Goal: Task Accomplishment & Management: Manage account settings

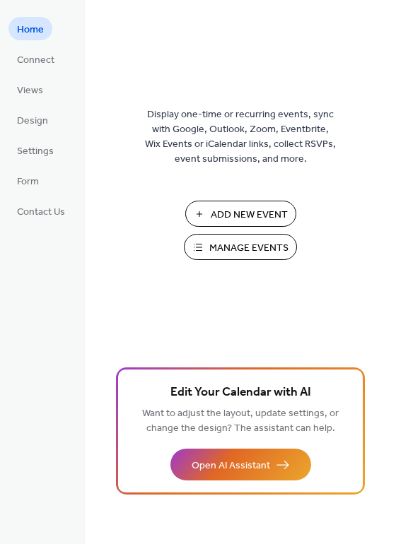
click at [233, 243] on span "Manage Events" at bounding box center [248, 248] width 79 height 15
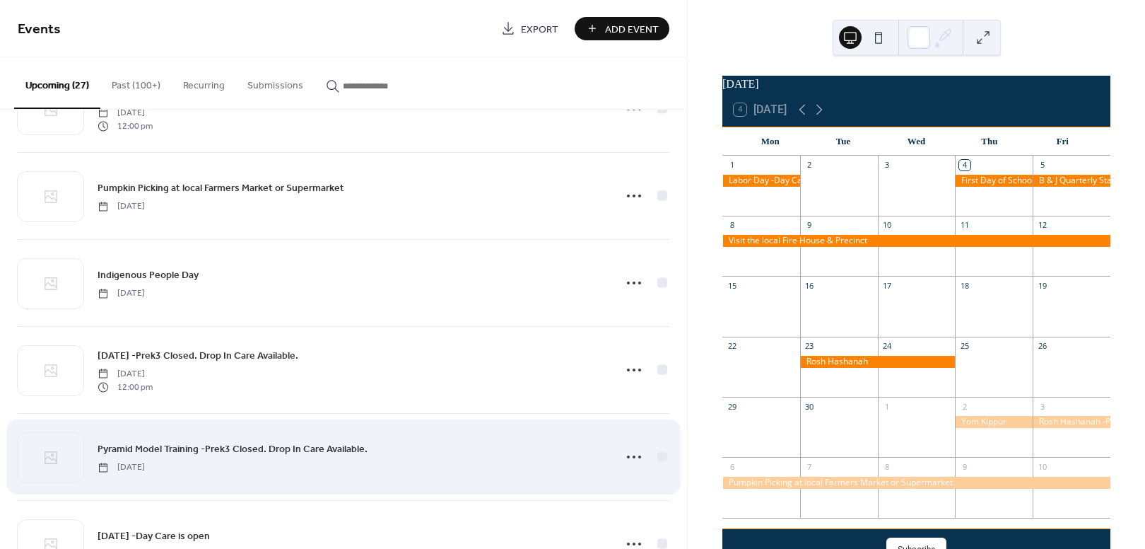
scroll to position [581, 0]
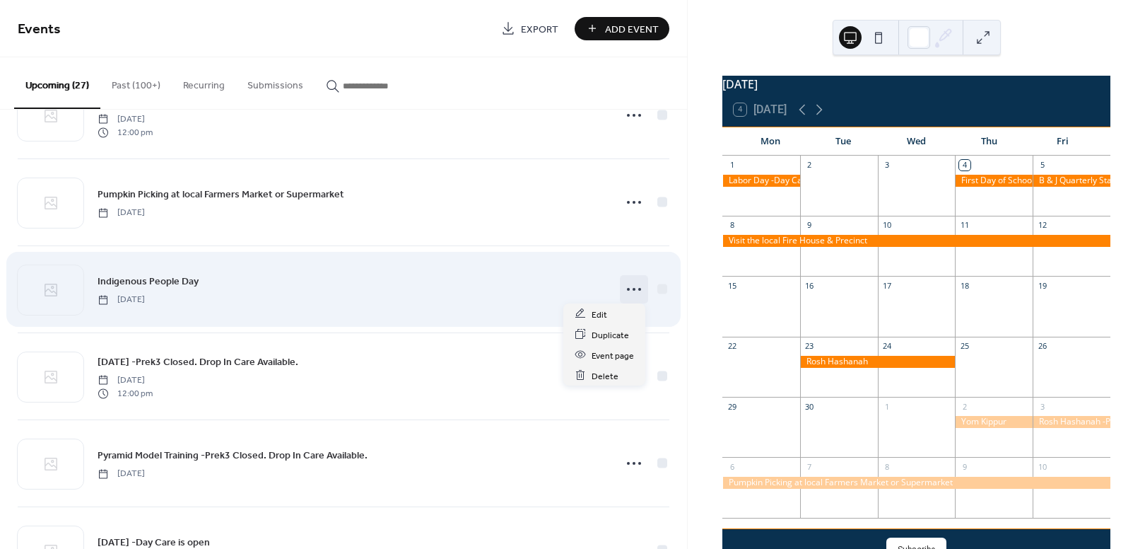
click at [629, 290] on icon at bounding box center [634, 289] width 23 height 23
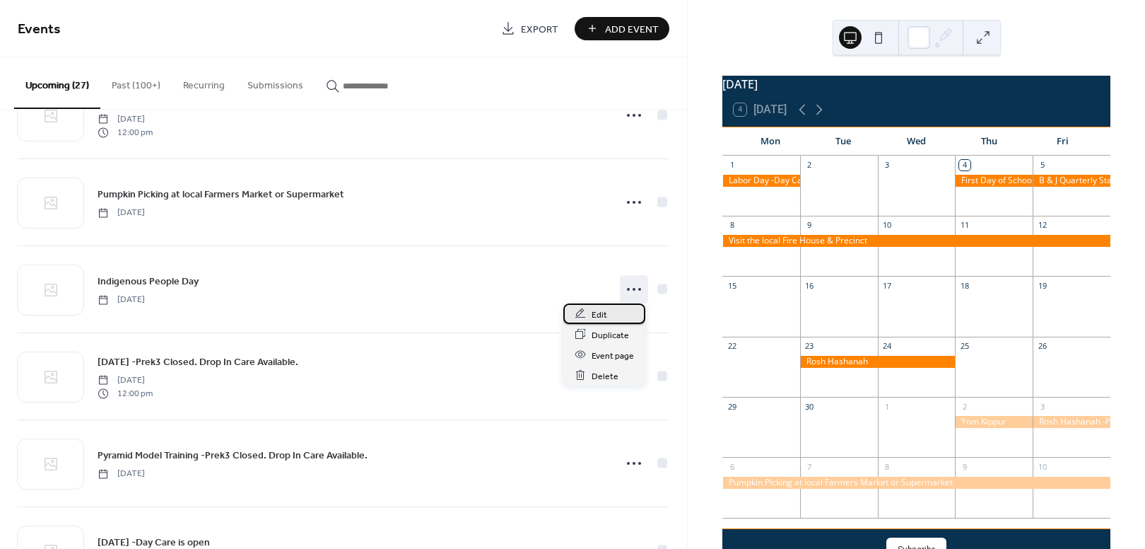
click at [615, 310] on div "Edit" at bounding box center [605, 313] width 82 height 21
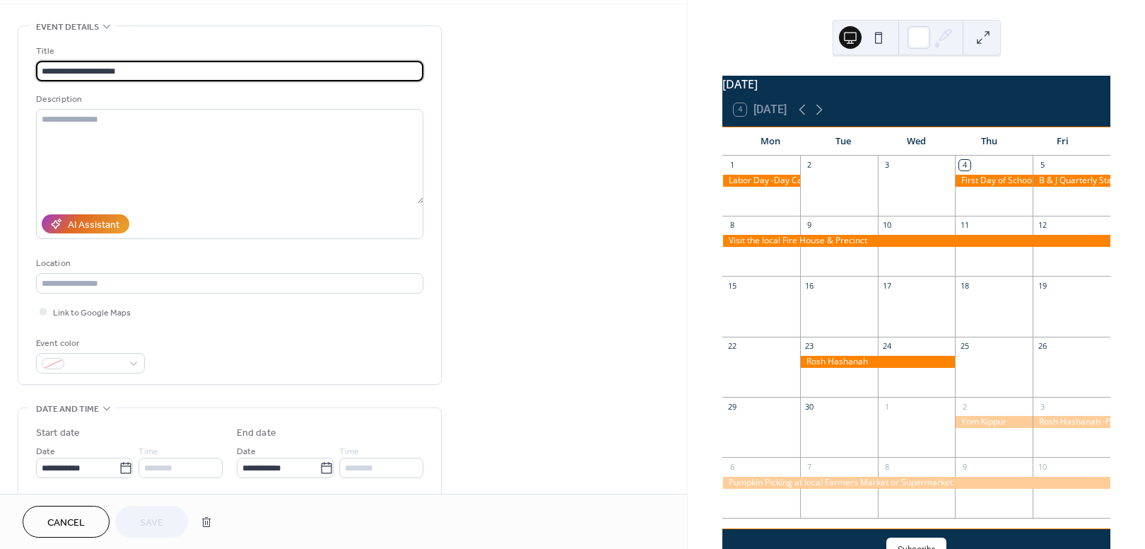
scroll to position [57, 0]
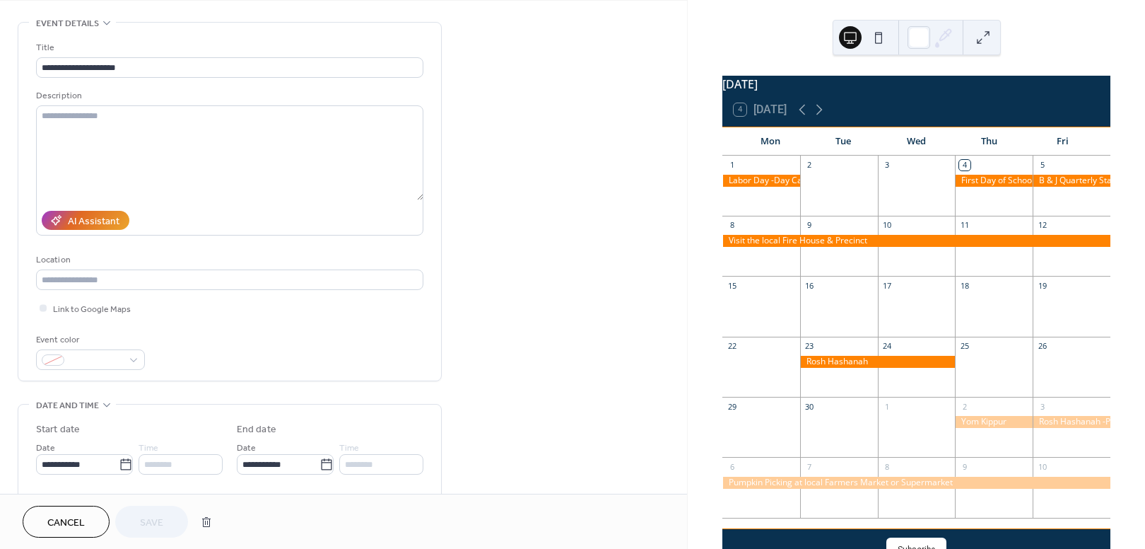
click at [52, 520] on span "Cancel" at bounding box center [65, 522] width 37 height 15
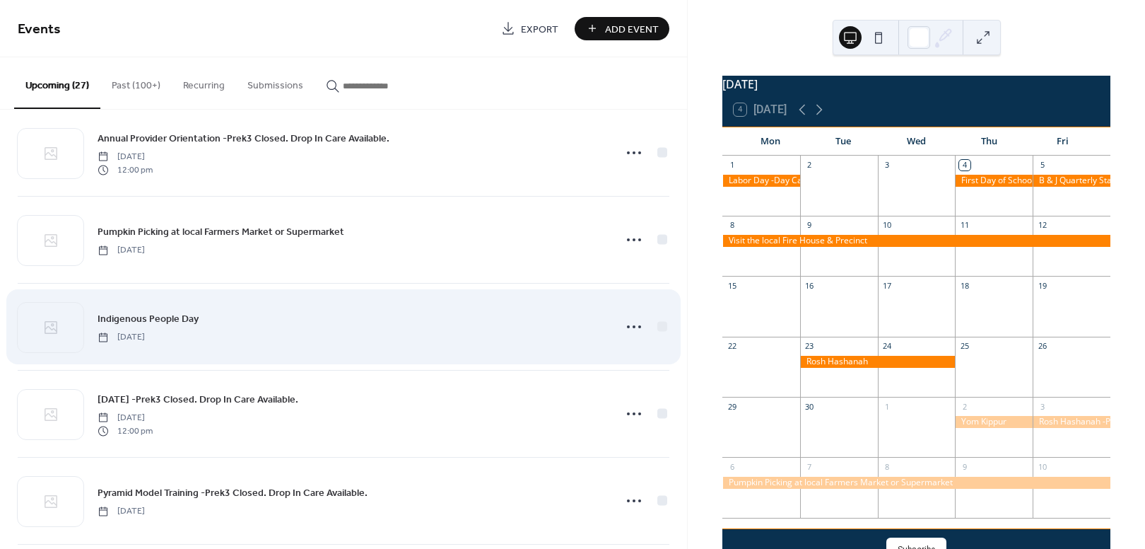
scroll to position [542, 0]
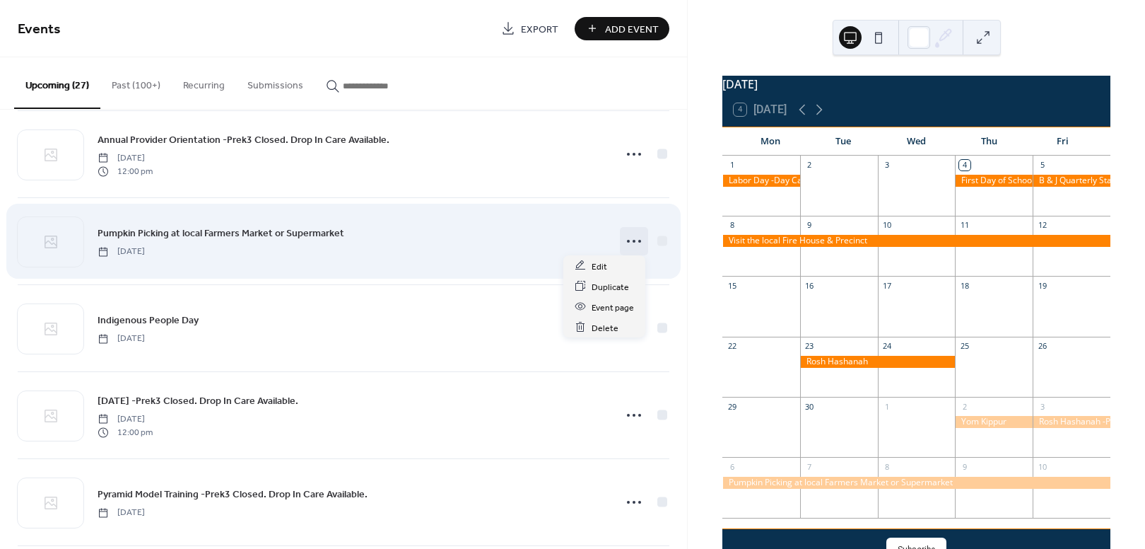
click at [631, 239] on icon at bounding box center [634, 241] width 23 height 23
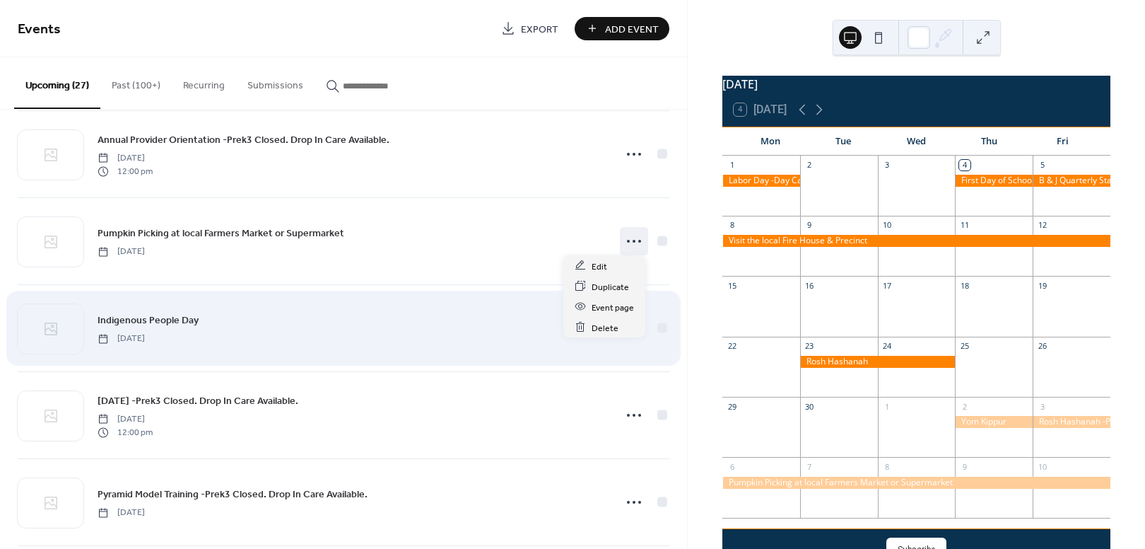
click at [477, 294] on div "Indigenous People Day [DATE]" at bounding box center [344, 328] width 652 height 86
click at [624, 322] on icon at bounding box center [634, 328] width 23 height 23
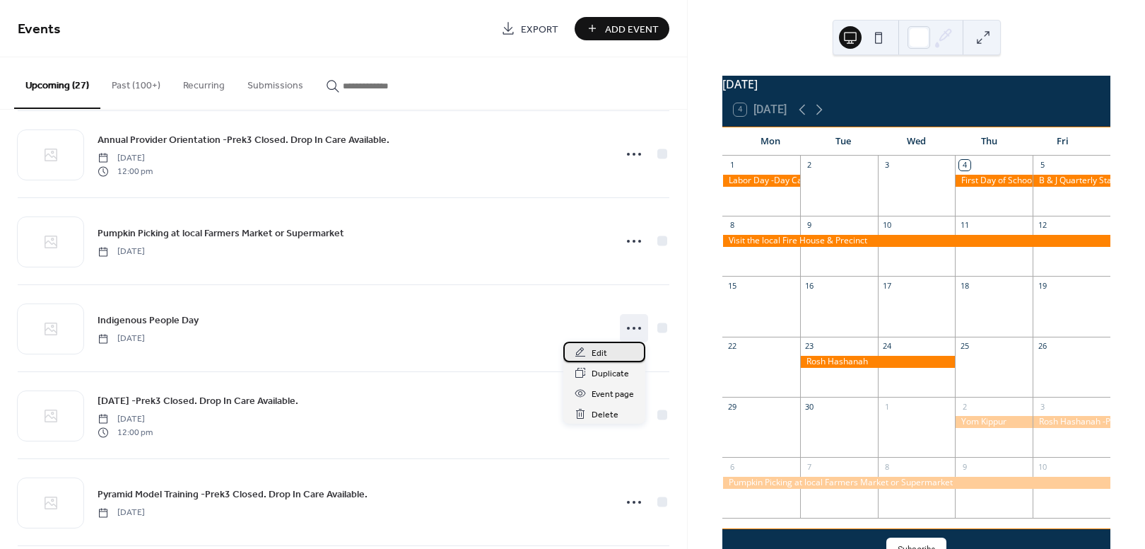
click at [608, 349] on div "Edit" at bounding box center [605, 352] width 82 height 21
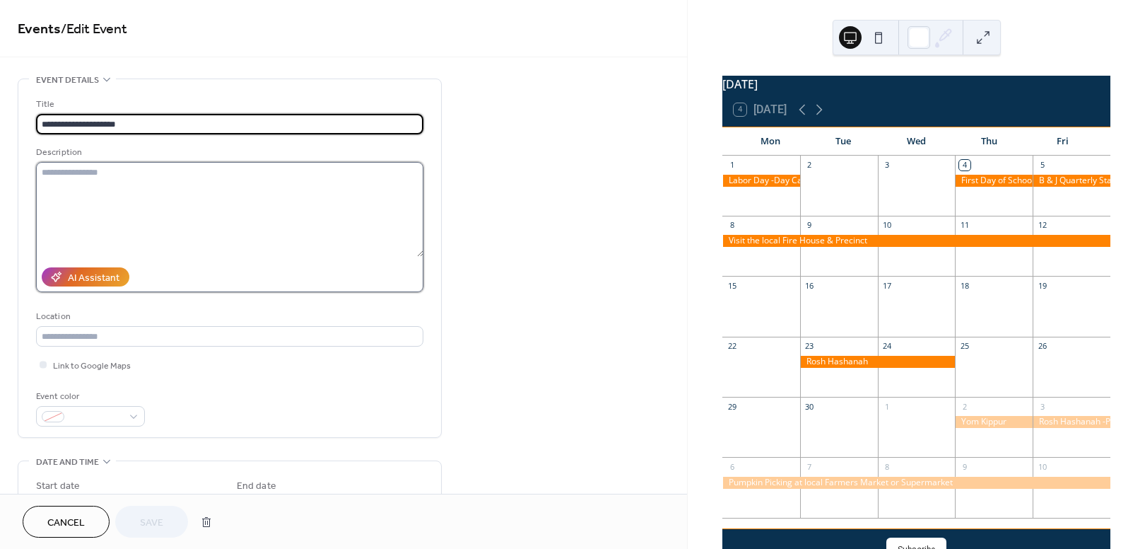
click at [250, 211] on textarea at bounding box center [229, 209] width 387 height 95
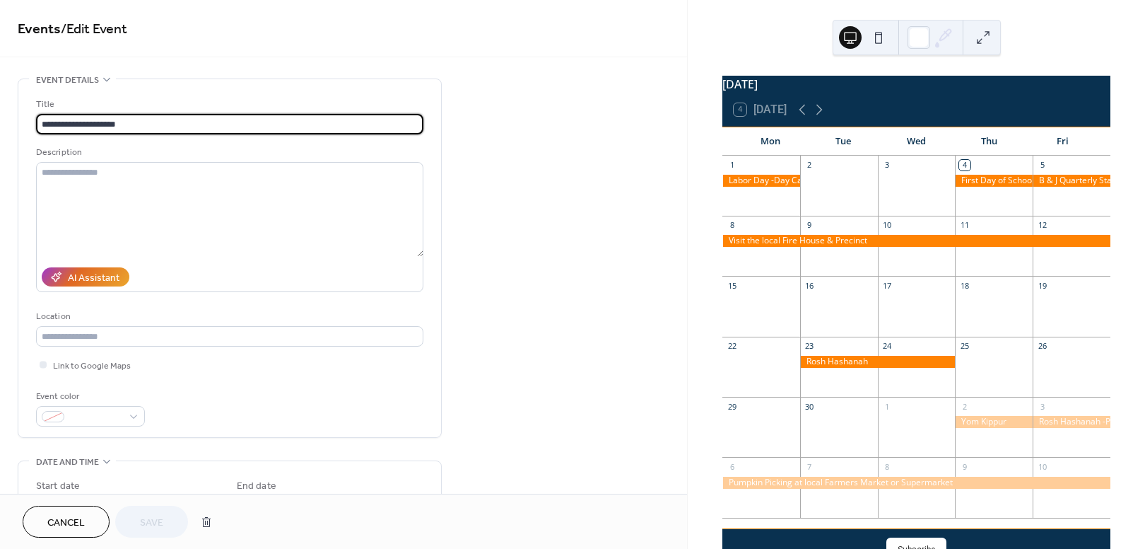
click at [187, 117] on input "**********" at bounding box center [229, 124] width 387 height 21
type input "**********"
click at [132, 527] on button "Save" at bounding box center [151, 522] width 73 height 32
